Goal: Task Accomplishment & Management: Use online tool/utility

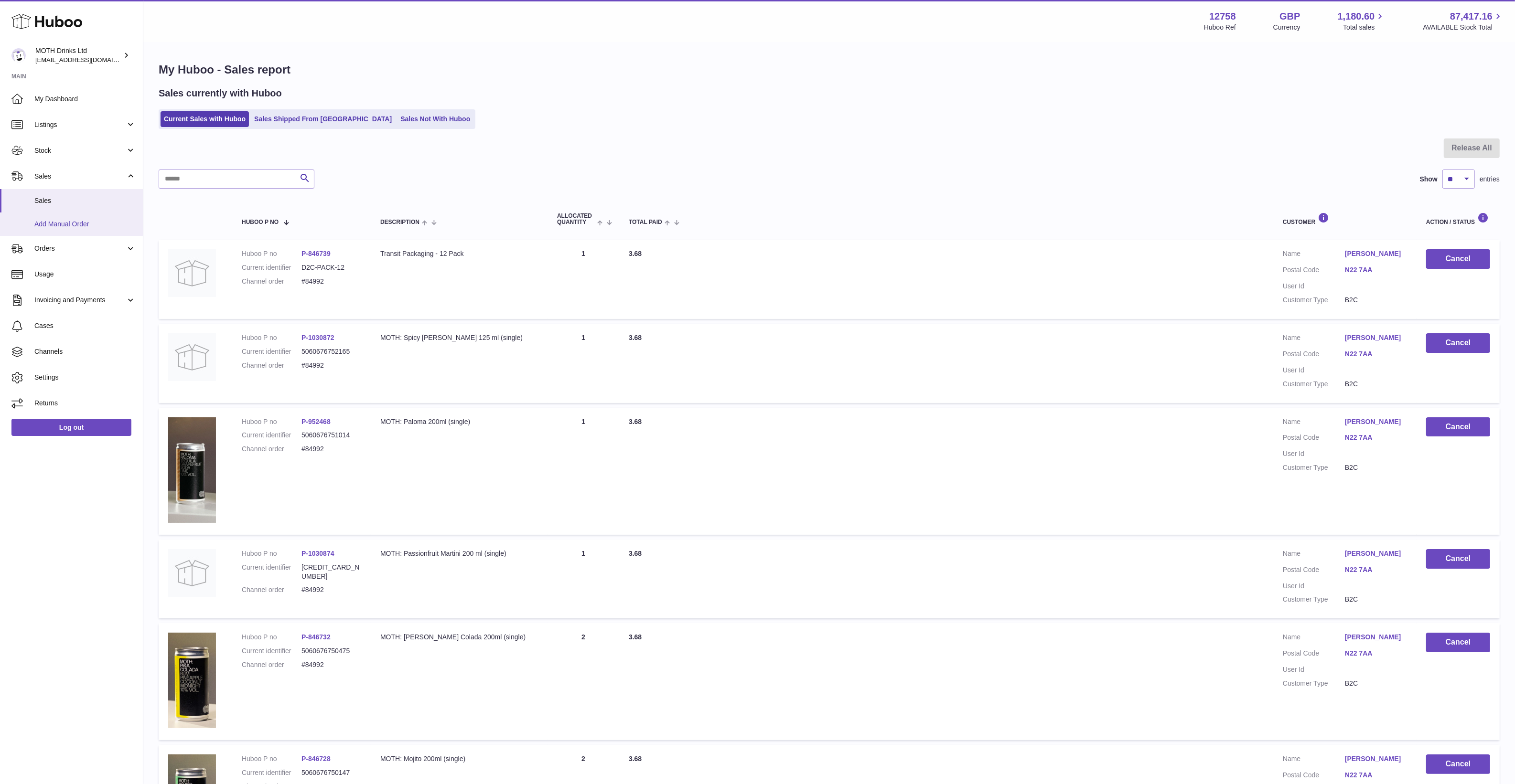
click at [41, 232] on link "Add Manual Order" at bounding box center [71, 224] width 143 height 24
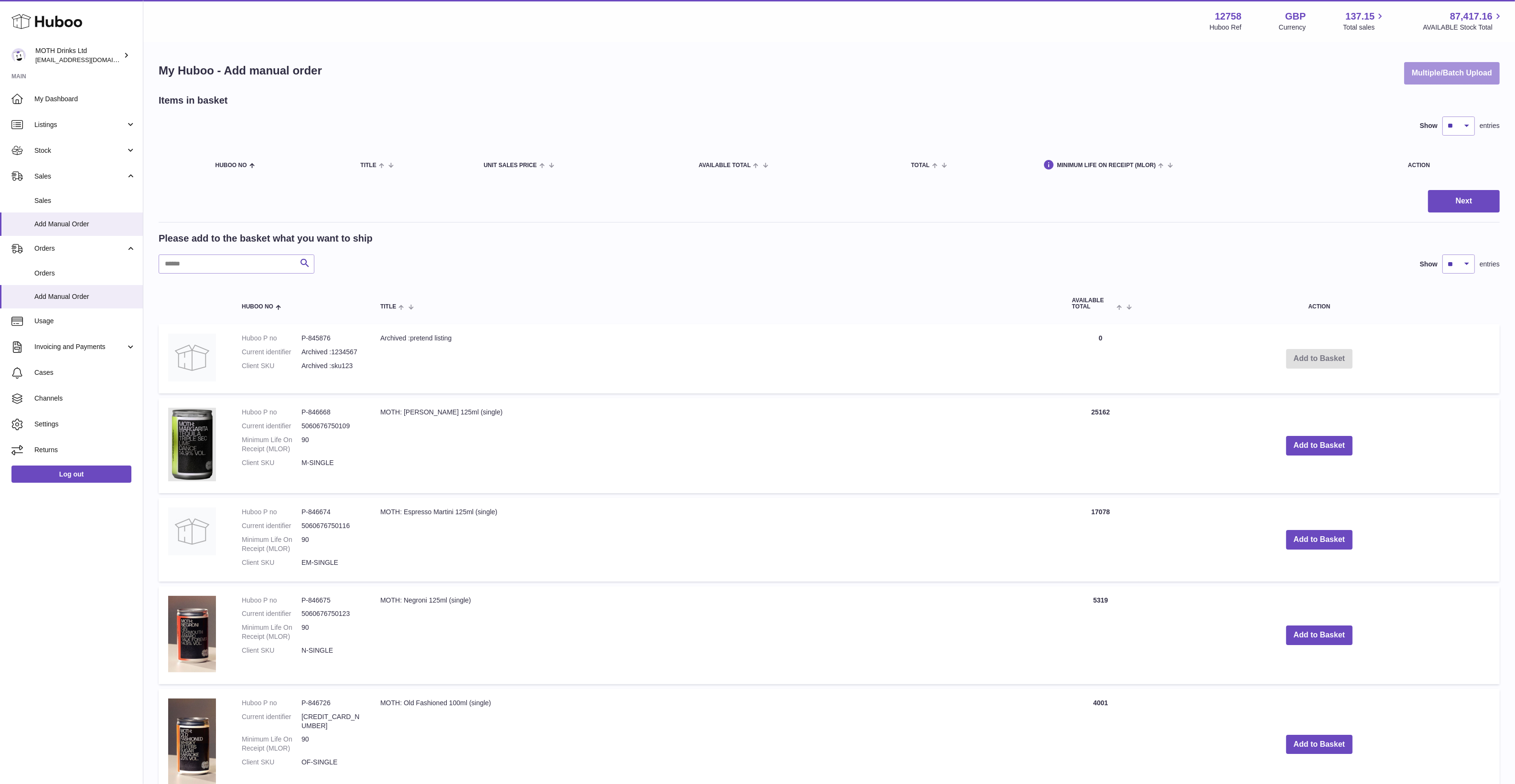
click at [1431, 66] on button "Multiple/Batch Upload" at bounding box center [1452, 73] width 96 height 22
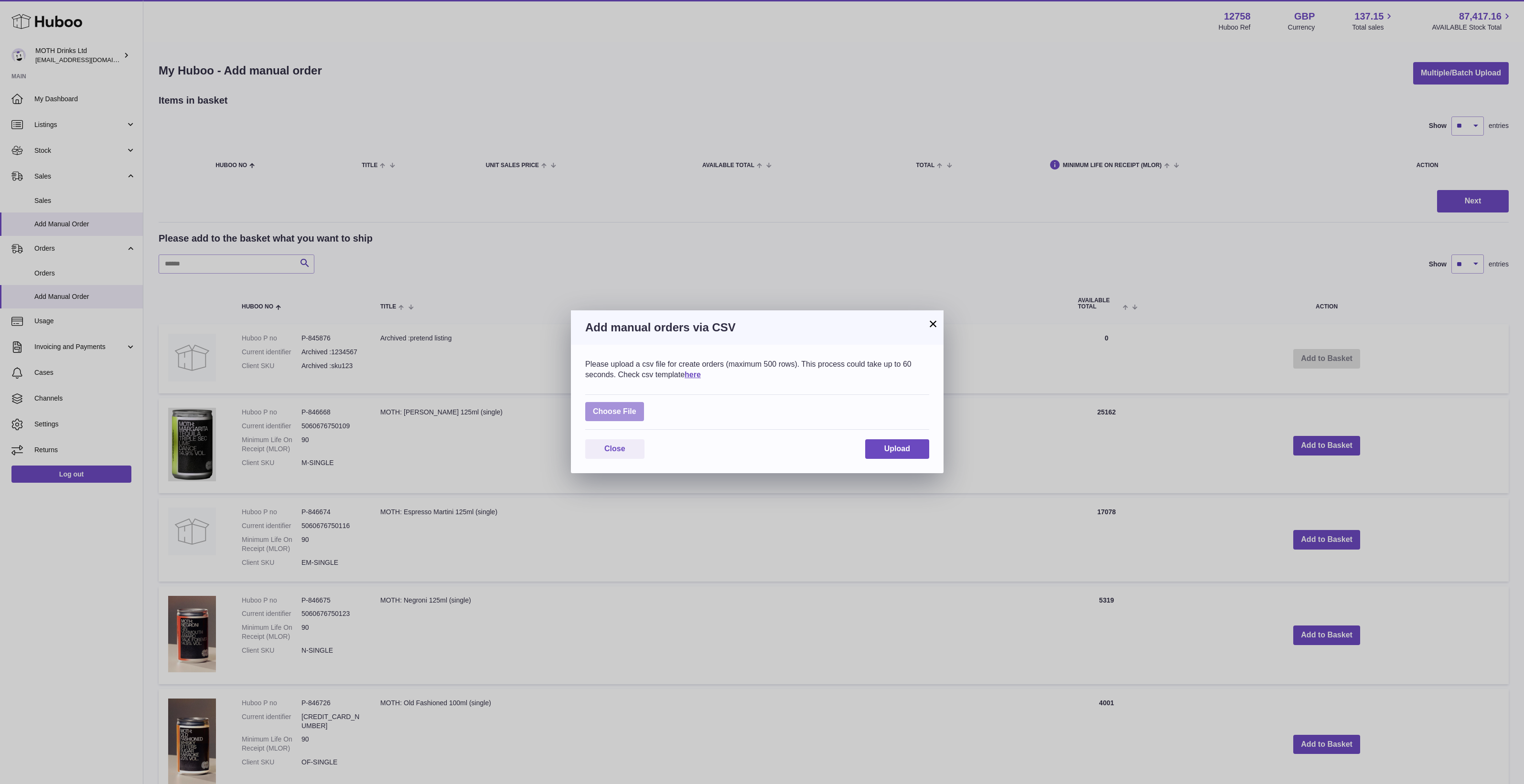
click at [617, 411] on label at bounding box center [614, 412] width 59 height 20
click at [637, 407] on input "file" at bounding box center [637, 407] width 1 height 1
type input "**********"
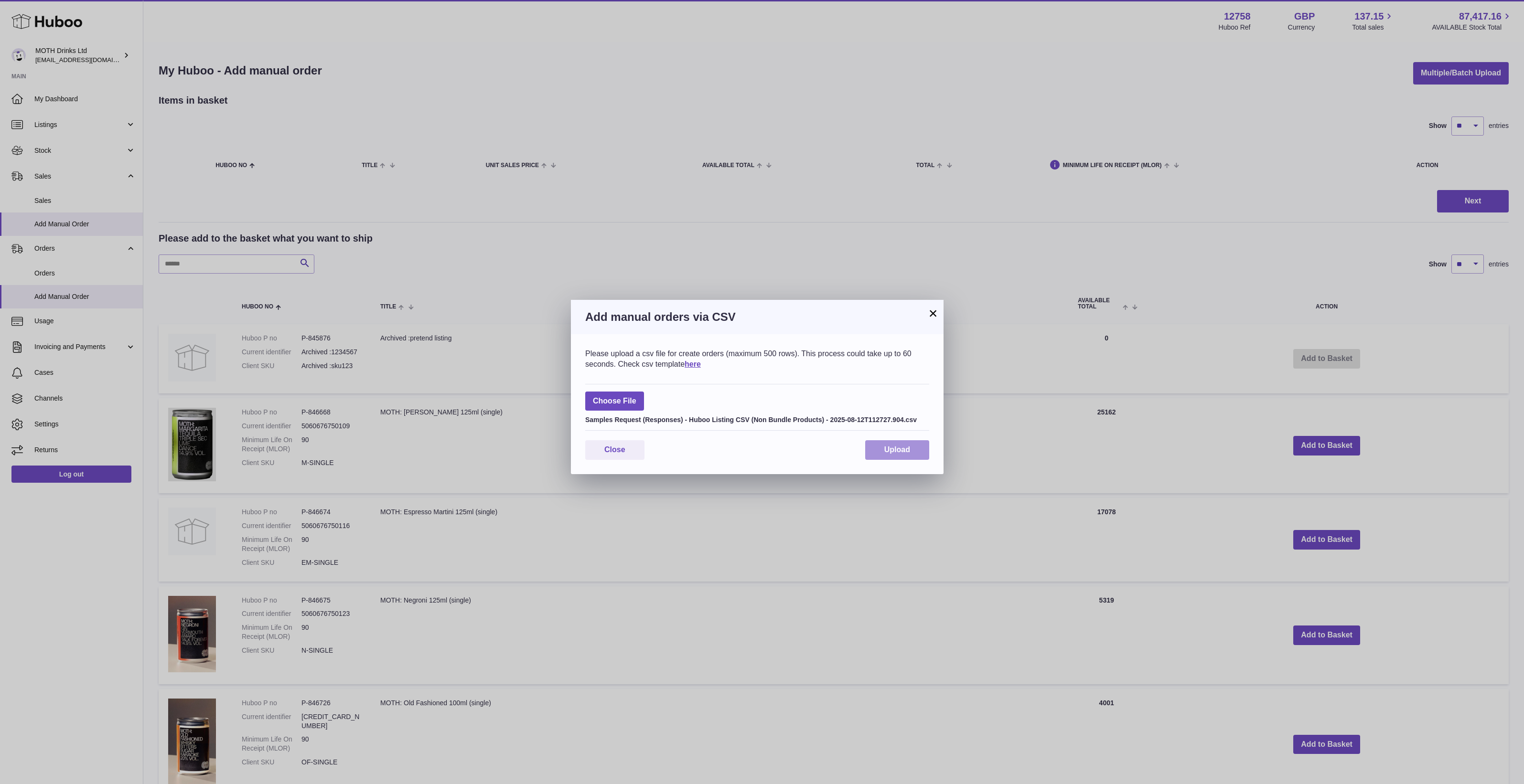
click at [910, 460] on button "Upload" at bounding box center [897, 450] width 64 height 20
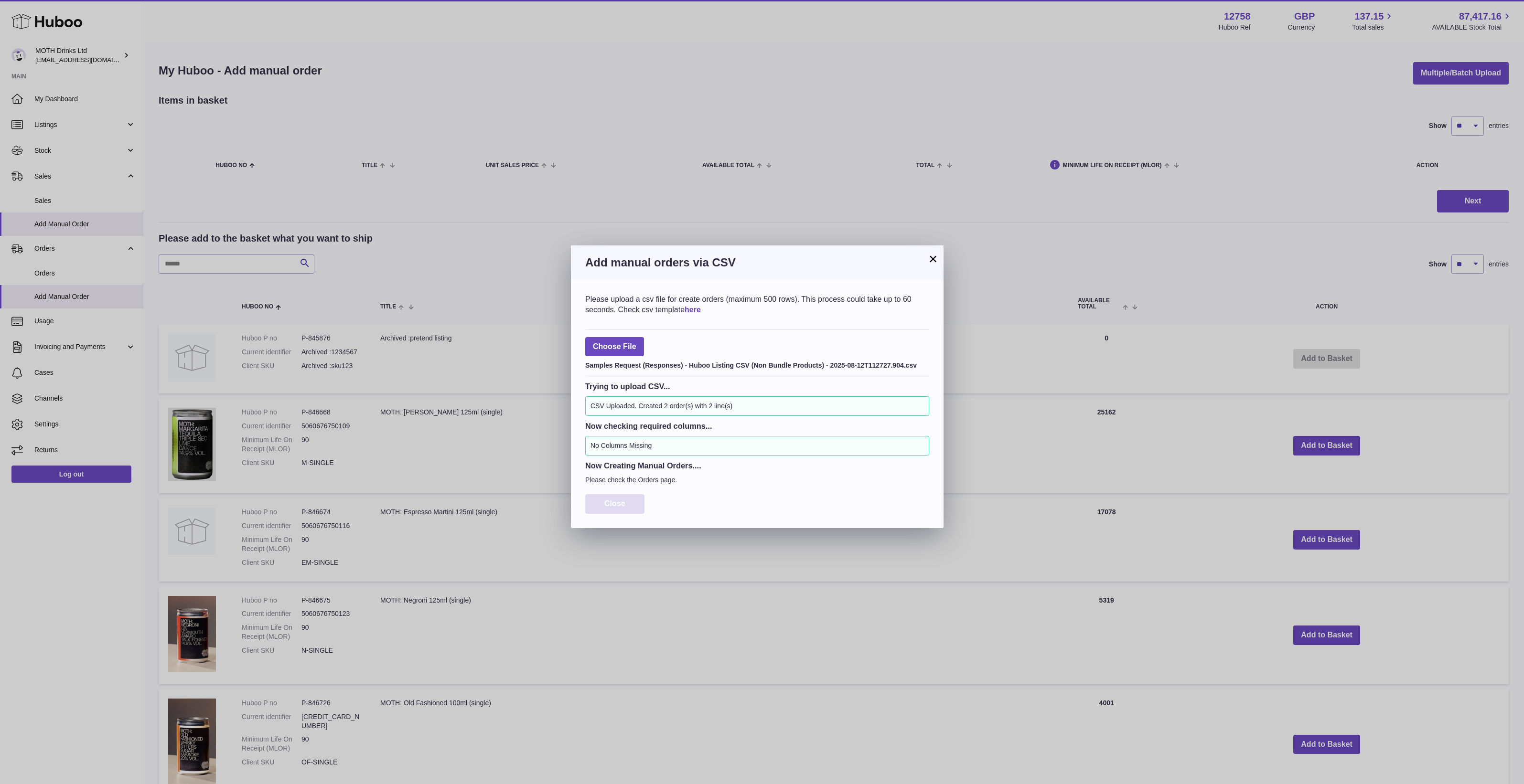
click at [624, 507] on span "Close" at bounding box center [615, 504] width 21 height 8
